Goal: Task Accomplishment & Management: Use online tool/utility

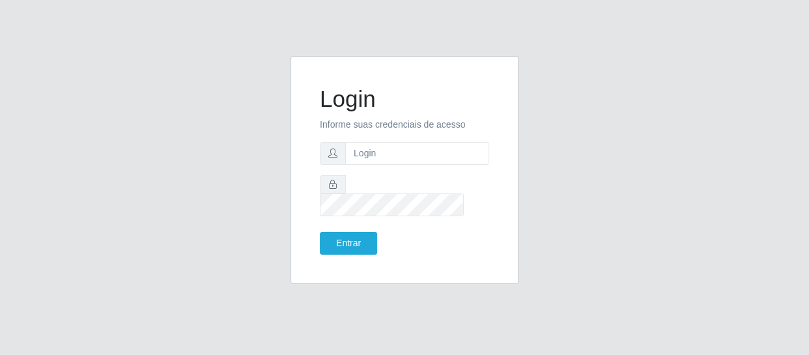
click at [416, 162] on input "text" at bounding box center [417, 153] width 144 height 23
type input "[EMAIL_ADDRESS][DOMAIN_NAME]"
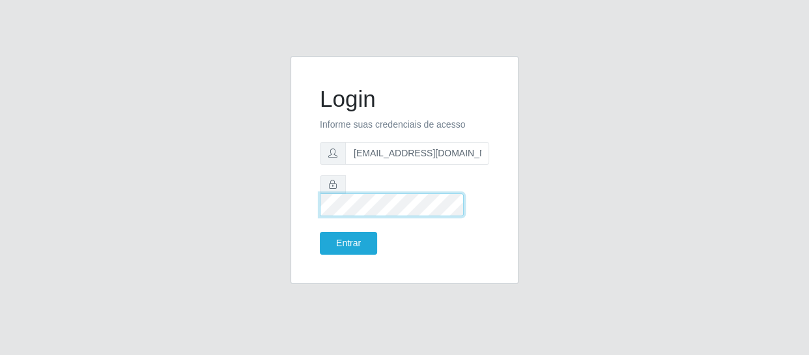
click at [320, 232] on button "Entrar" at bounding box center [348, 243] width 57 height 23
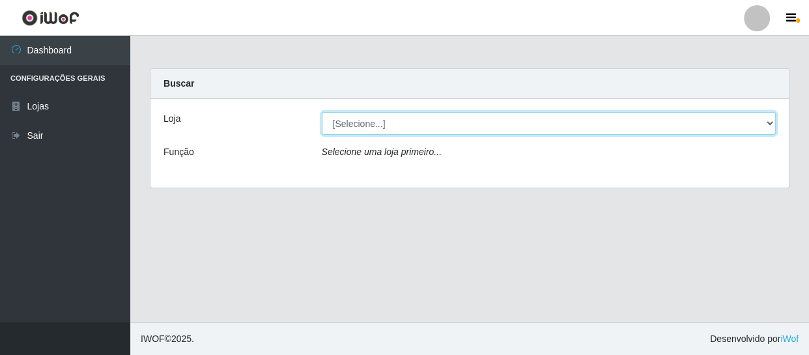
drag, startPoint x: 771, startPoint y: 122, endPoint x: 764, endPoint y: 126, distance: 8.5
click at [771, 122] on select "[Selecione...] SuperFácil Atacado - São Gonçalo do Amarante" at bounding box center [549, 123] width 455 height 23
select select "408"
click at [322, 112] on select "[Selecione...] SuperFácil Atacado - São Gonçalo do Amarante" at bounding box center [549, 123] width 455 height 23
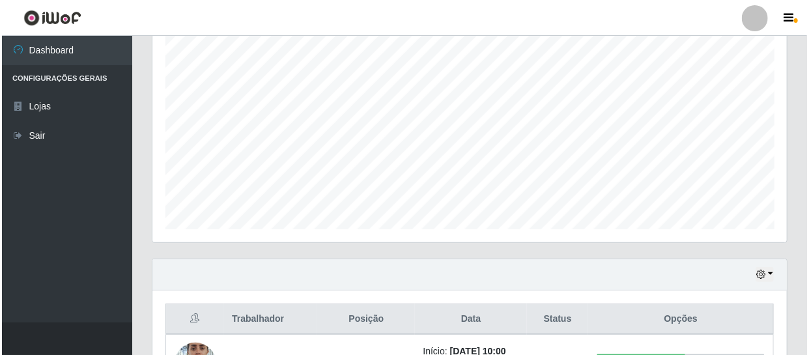
scroll to position [414, 0]
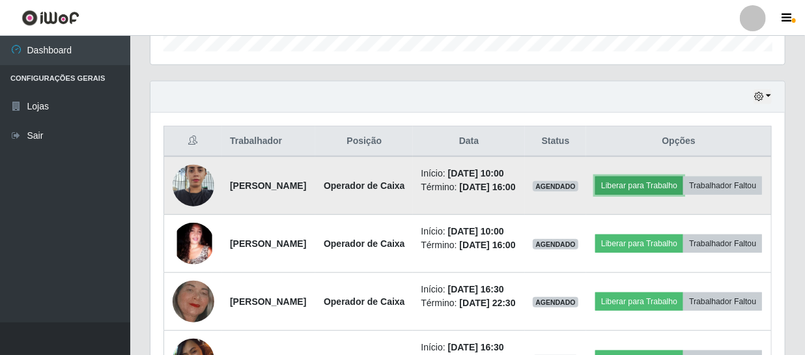
click at [663, 185] on button "Liberar para Trabalho" at bounding box center [639, 186] width 88 height 18
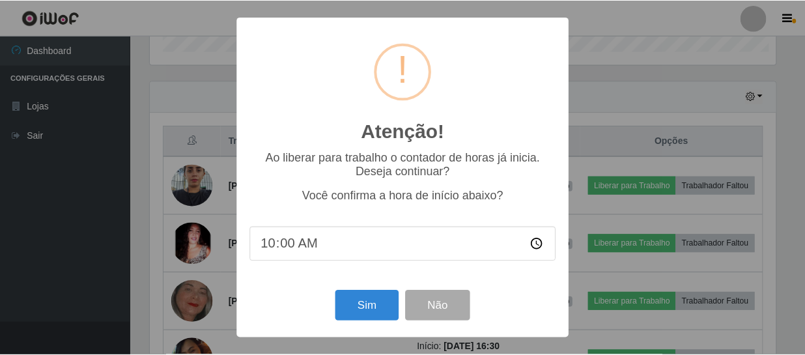
scroll to position [270, 629]
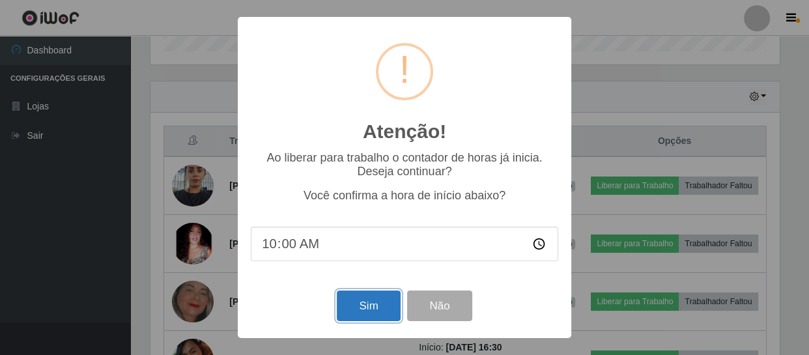
click at [372, 310] on button "Sim" at bounding box center [368, 306] width 63 height 31
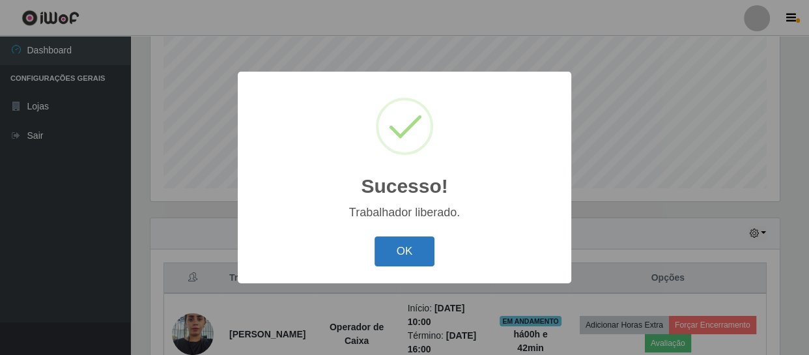
click at [403, 259] on button "OK" at bounding box center [405, 251] width 61 height 31
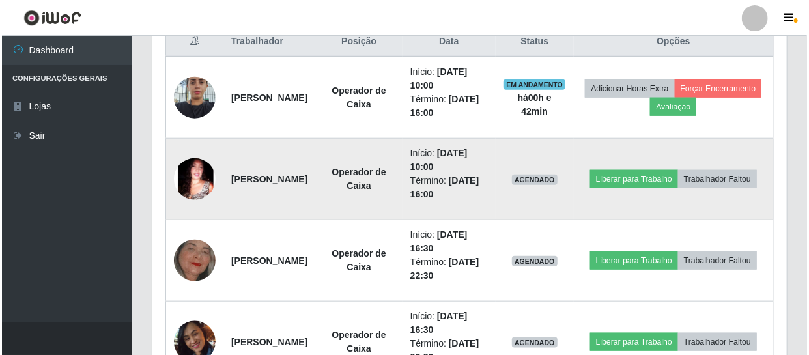
scroll to position [515, 0]
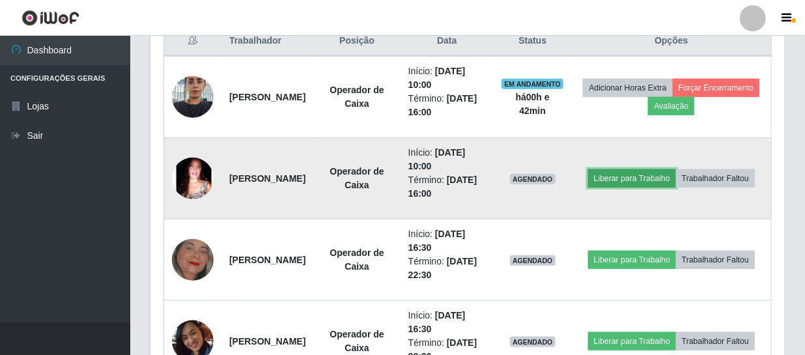
click at [676, 171] on button "Liberar para Trabalho" at bounding box center [632, 178] width 88 height 18
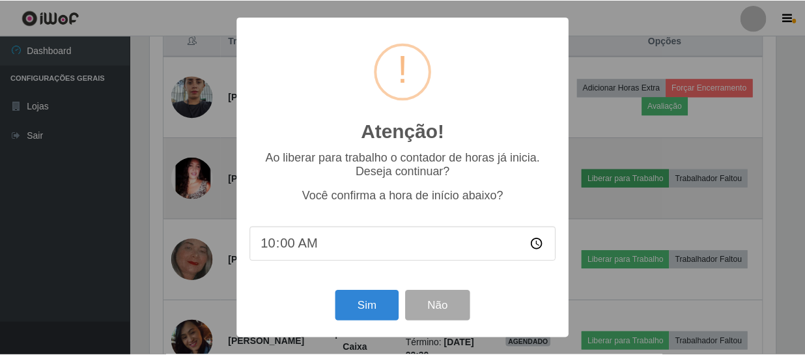
scroll to position [270, 629]
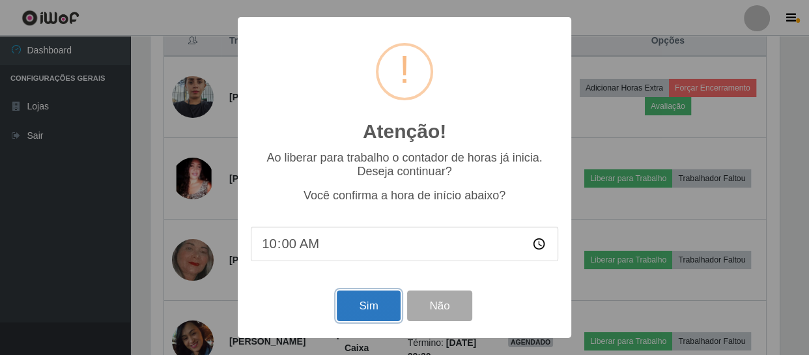
click at [349, 309] on button "Sim" at bounding box center [368, 306] width 63 height 31
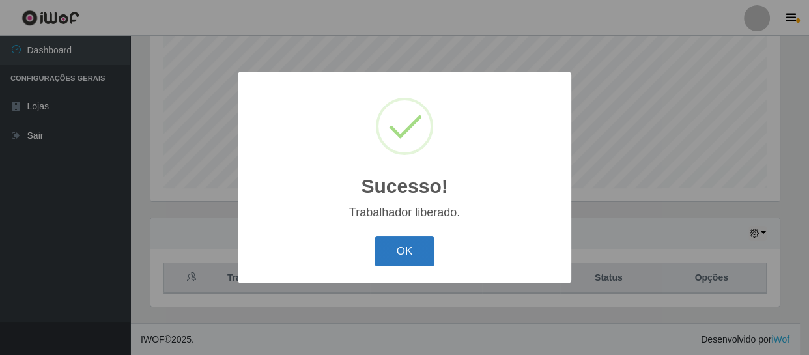
click at [398, 250] on button "OK" at bounding box center [405, 251] width 61 height 31
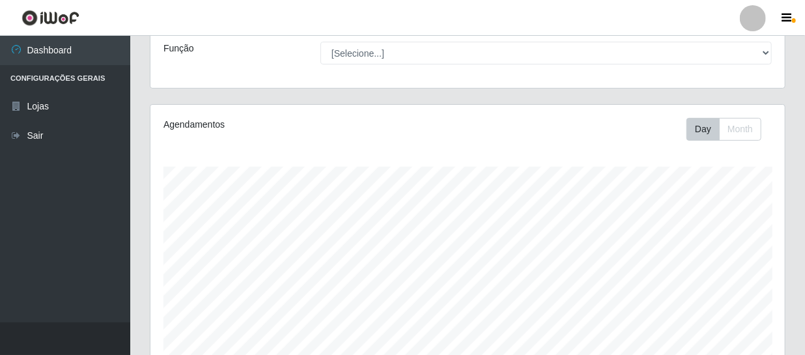
scroll to position [100, 0]
